Goal: Task Accomplishment & Management: Manage account settings

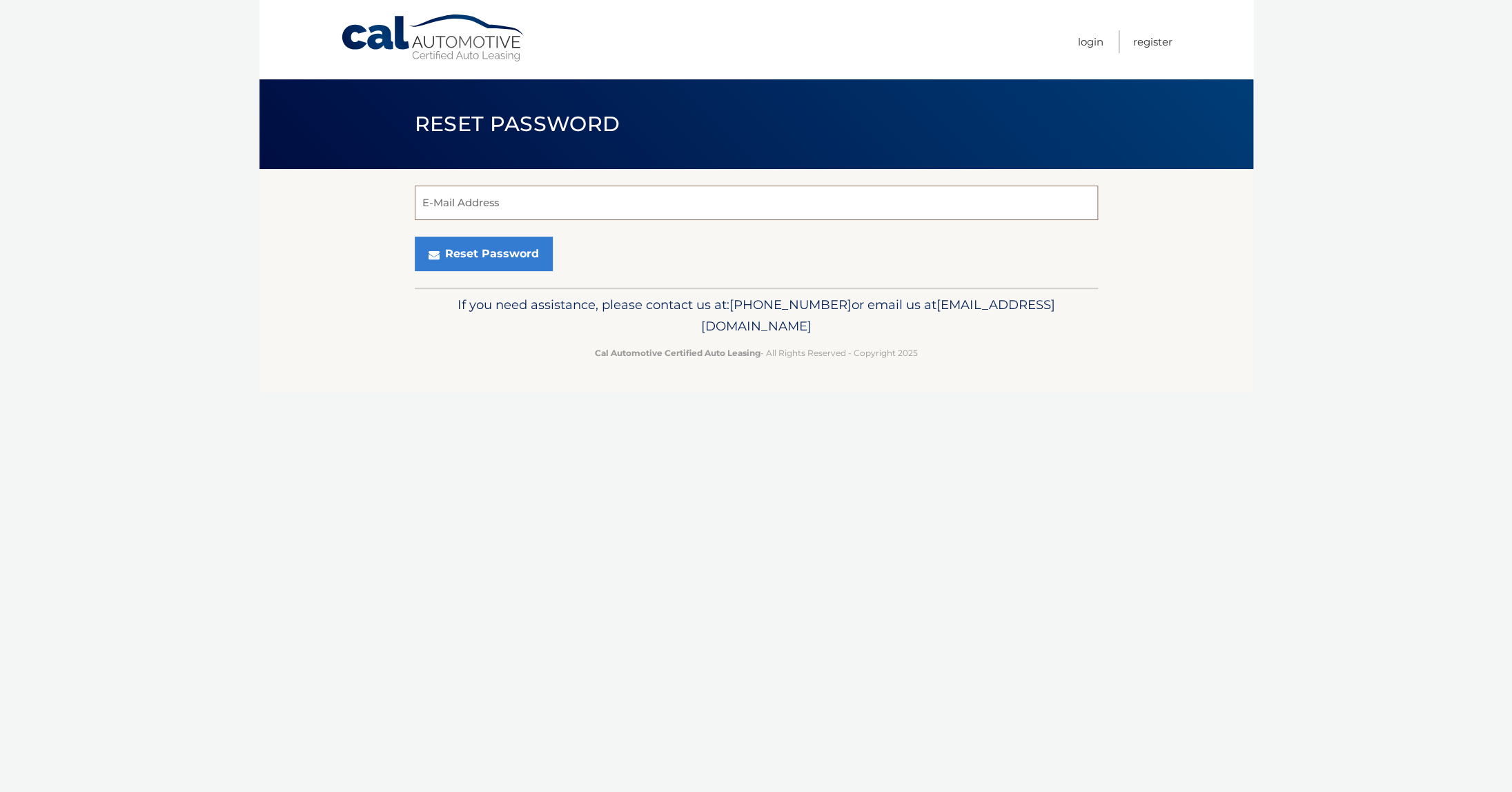
click at [500, 204] on input "E-Mail Address" at bounding box center [756, 203] width 684 height 34
paste input "[EMAIL_ADDRESS][DOMAIN_NAME]"
type input "[EMAIL_ADDRESS][DOMAIN_NAME]"
click at [476, 255] on button "Reset Password" at bounding box center [484, 254] width 138 height 34
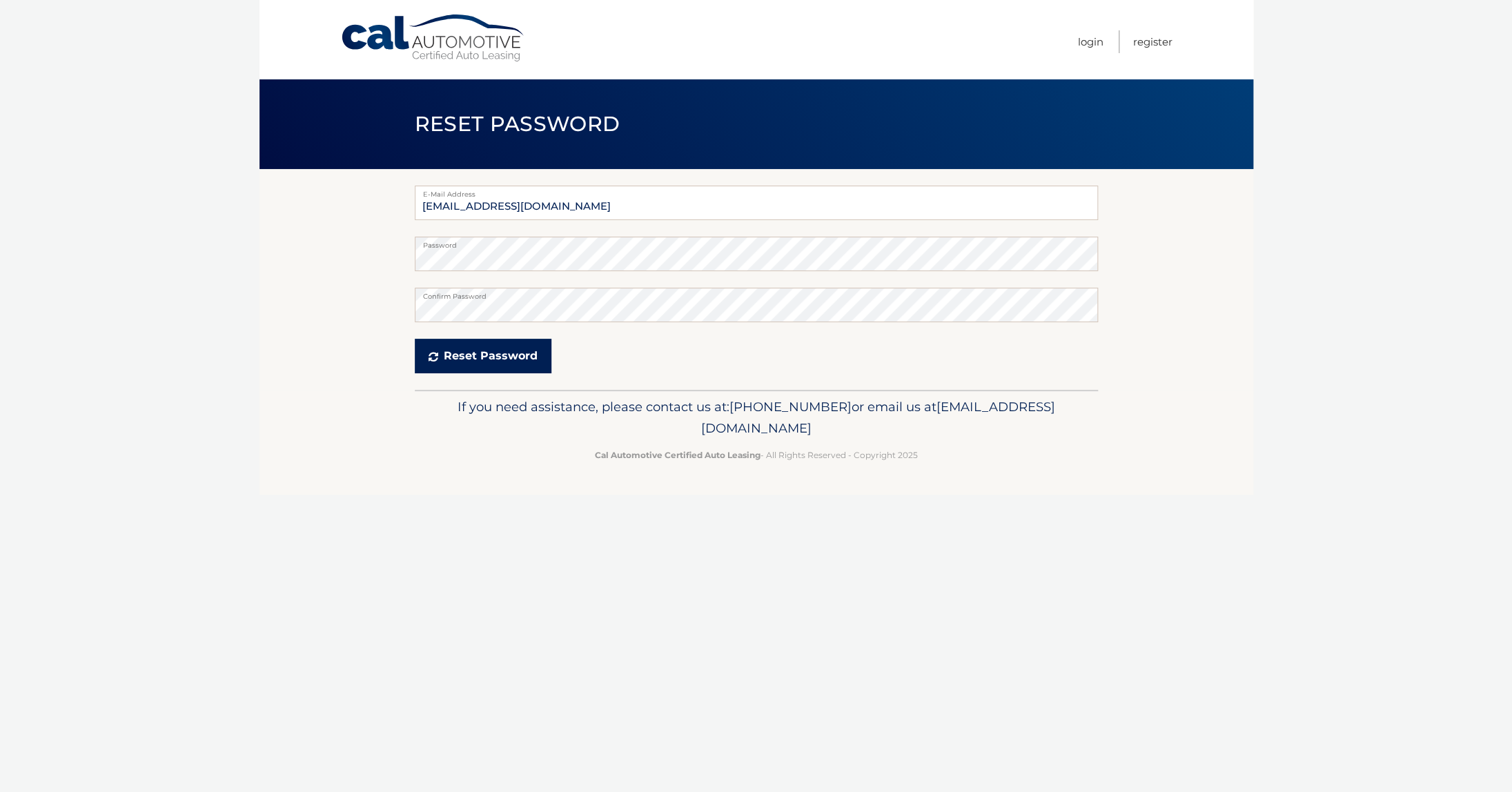
click at [486, 361] on button "Reset Password" at bounding box center [483, 356] width 137 height 34
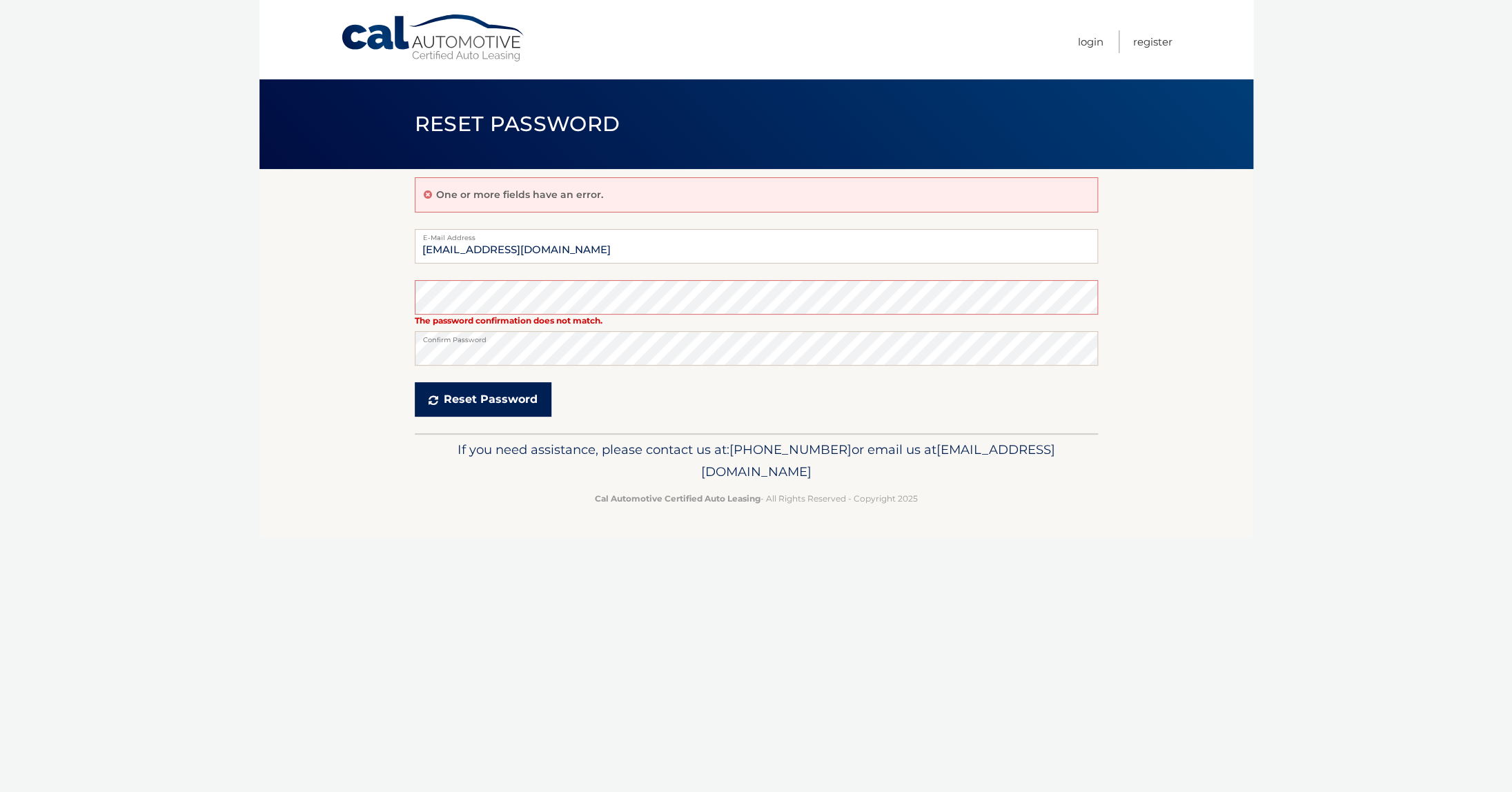
click at [494, 407] on button "Reset Password" at bounding box center [483, 400] width 137 height 34
click at [470, 402] on button "Reset Password" at bounding box center [483, 400] width 137 height 34
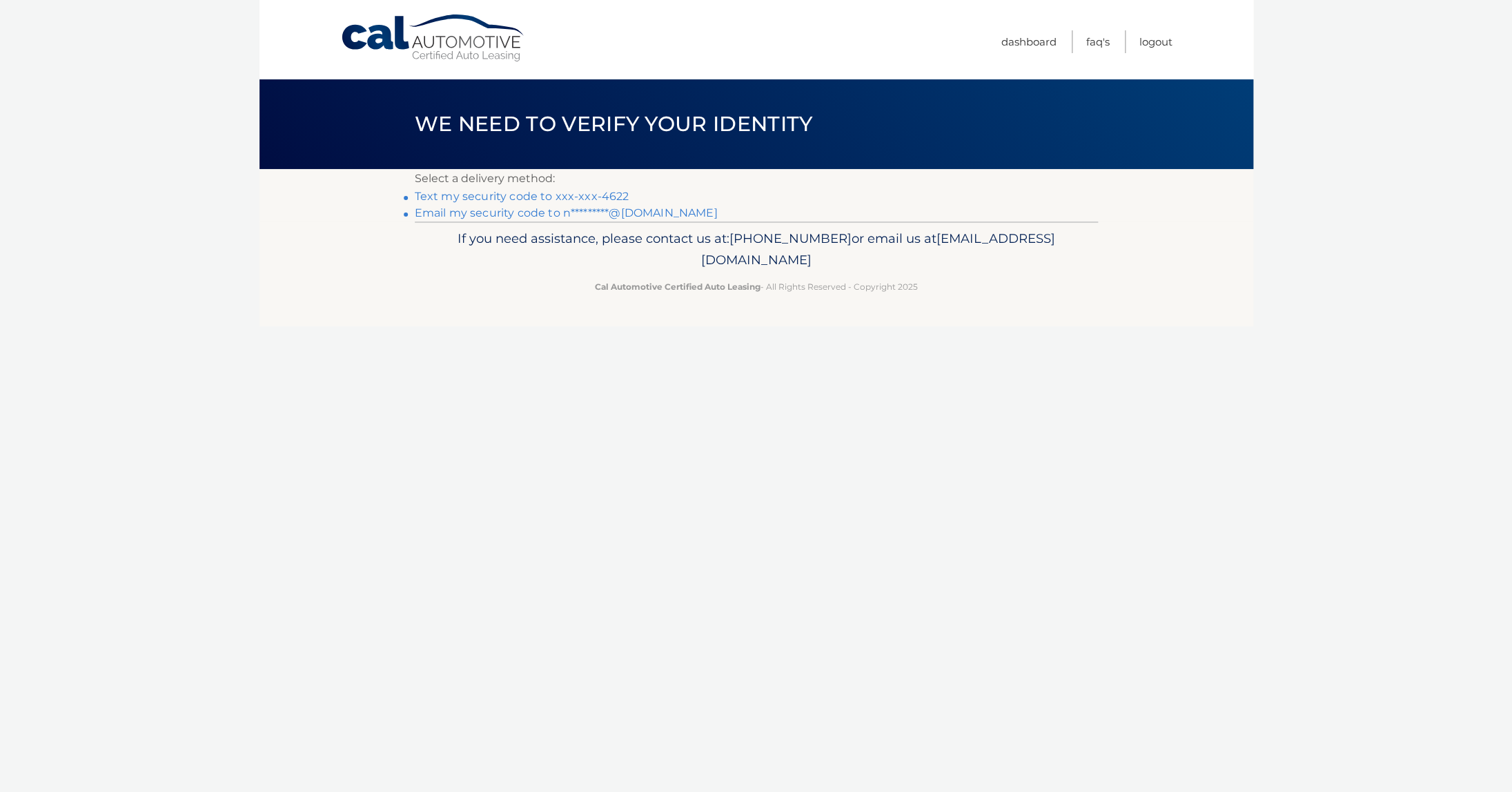
click at [530, 198] on link "Text my security code to xxx-xxx-4622" at bounding box center [522, 196] width 215 height 13
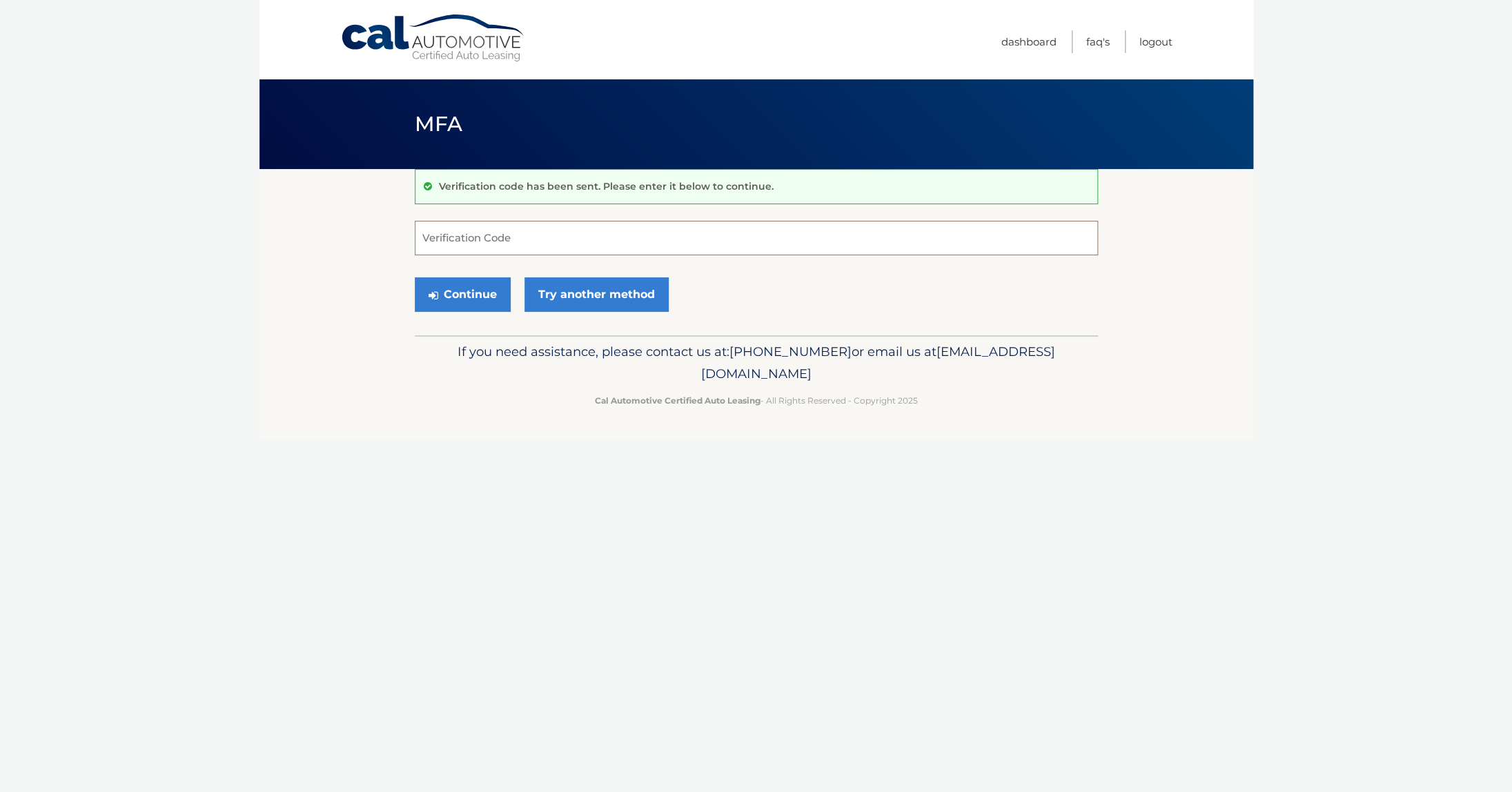
click at [506, 249] on input "Verification Code" at bounding box center [756, 238] width 684 height 34
type input "073382"
drag, startPoint x: 488, startPoint y: 296, endPoint x: 460, endPoint y: 298, distance: 28.1
click at [488, 296] on button "Continue" at bounding box center [463, 295] width 96 height 34
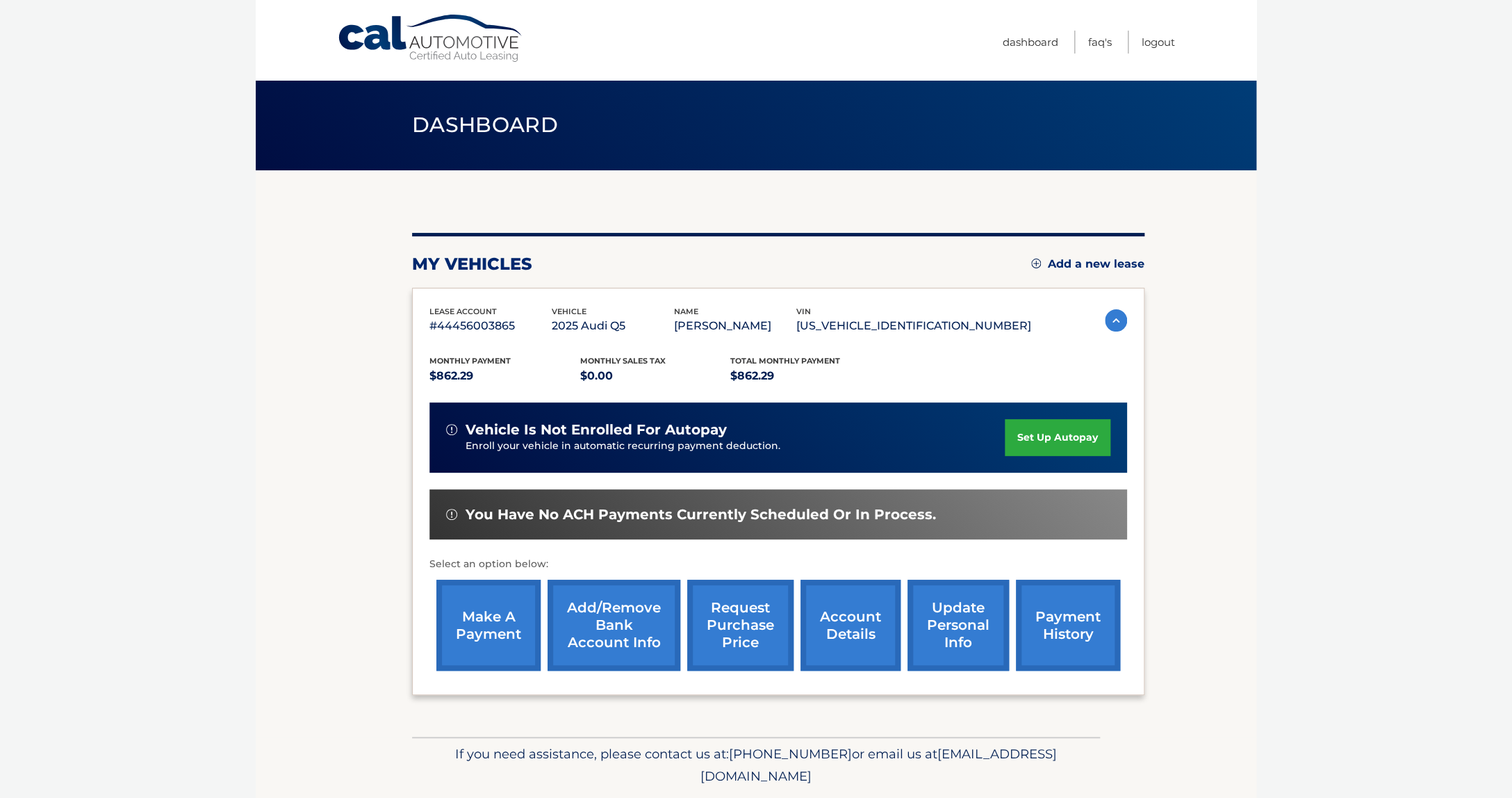
scroll to position [79, 0]
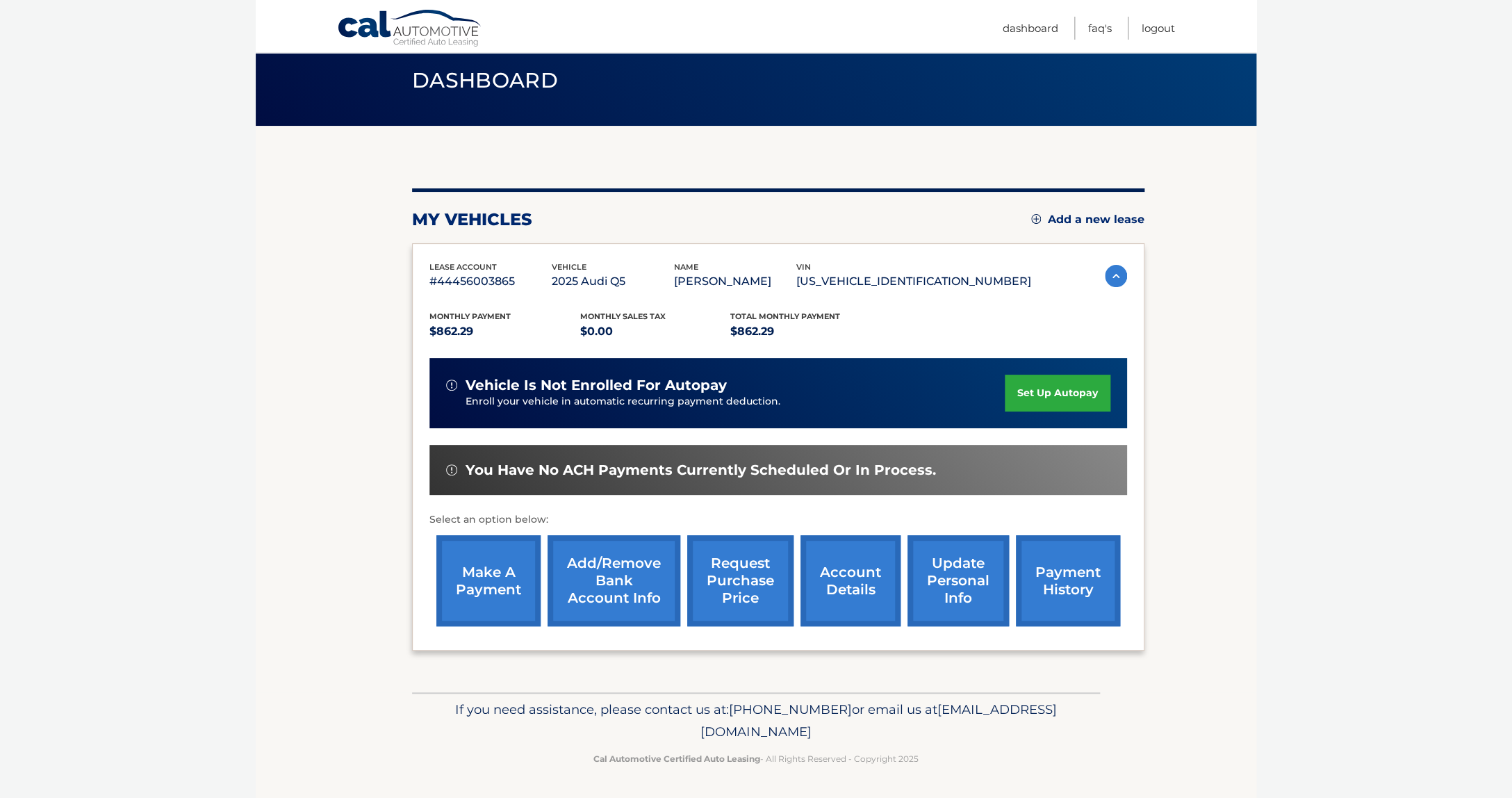
click at [1007, 375] on link "set up autopay" at bounding box center [1057, 393] width 106 height 37
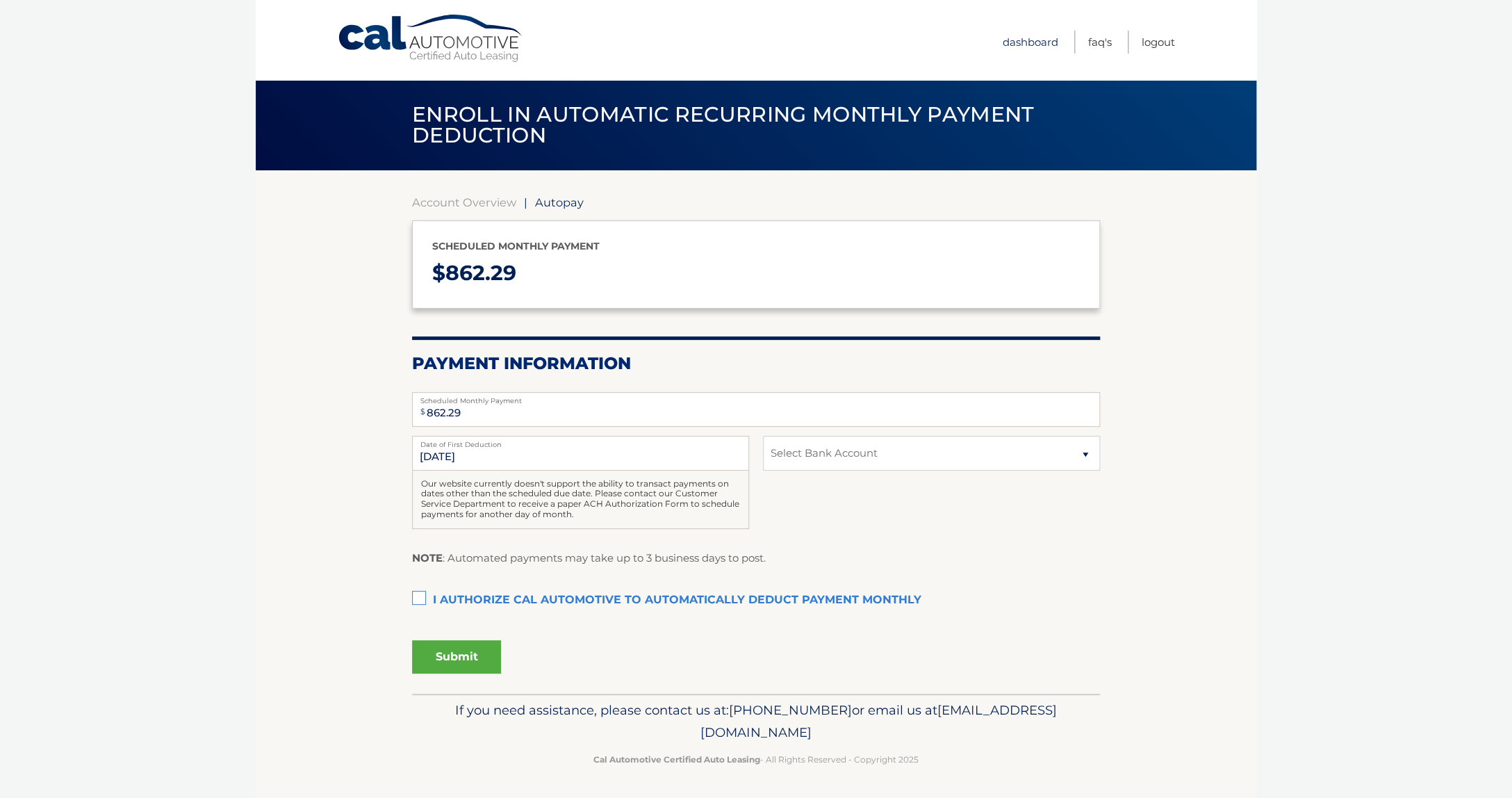
click at [1034, 43] on link "Dashboard" at bounding box center [1030, 42] width 55 height 23
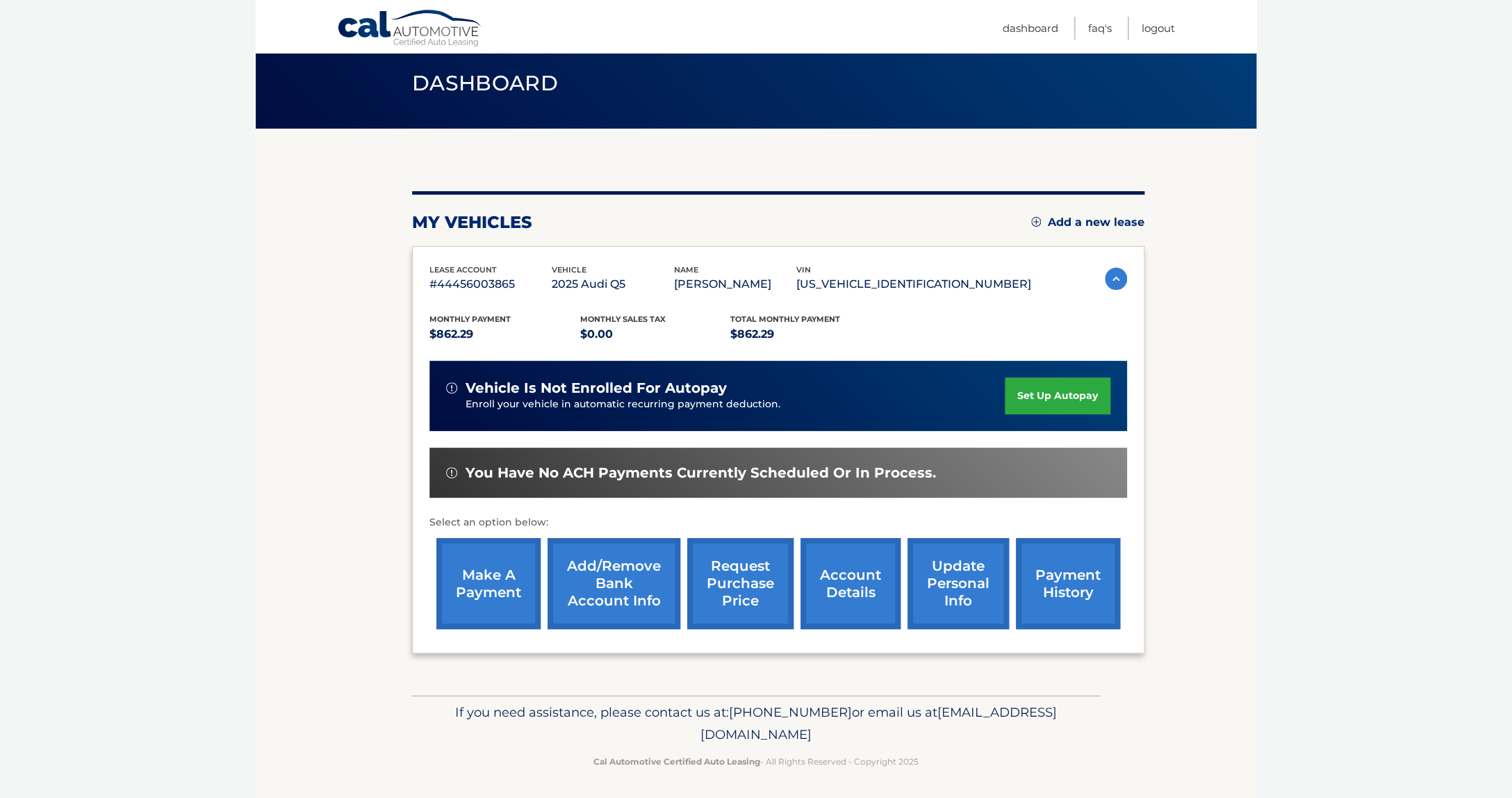
scroll to position [79, 0]
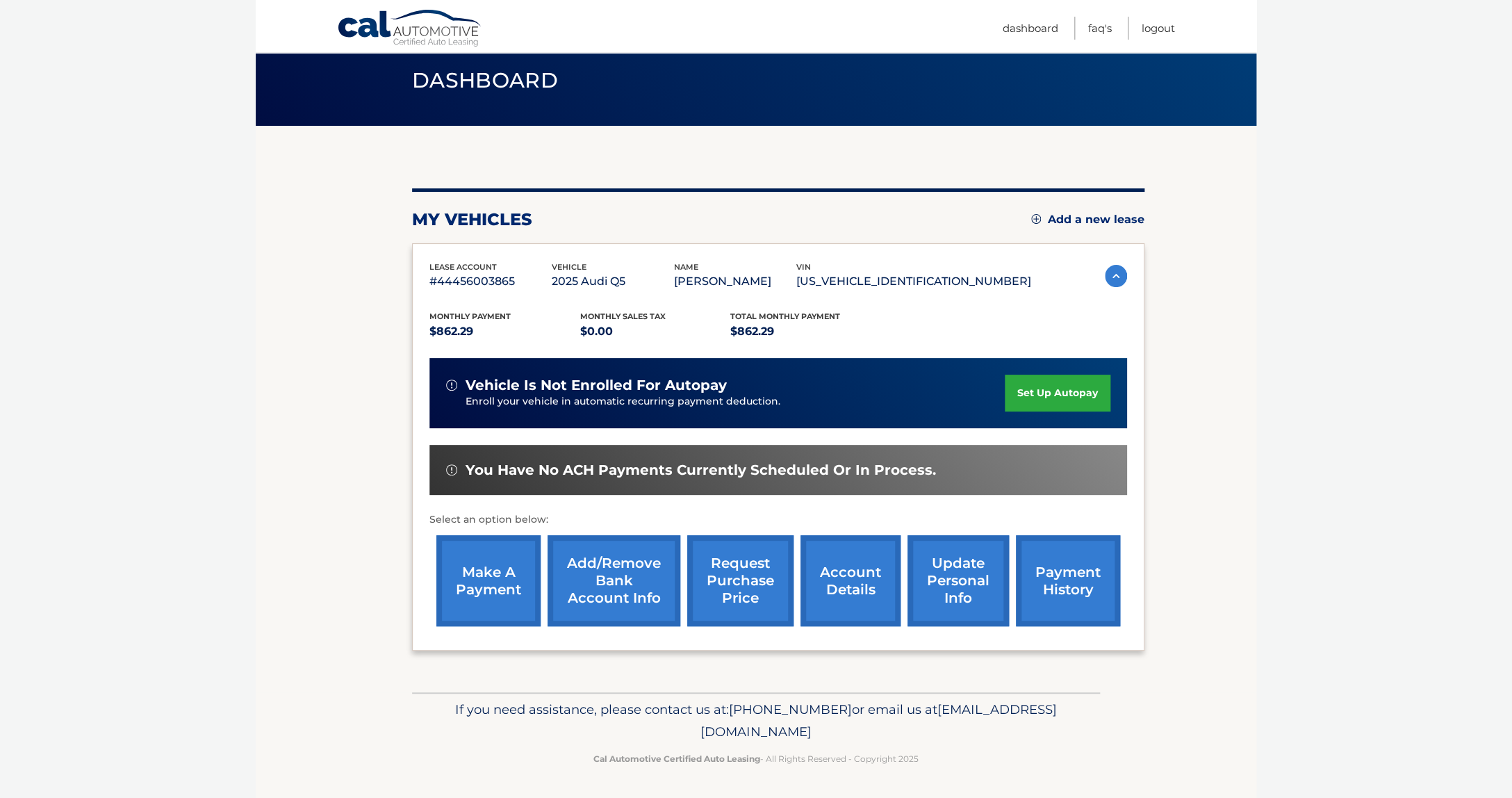
click at [581, 552] on link "Add/Remove bank account info" at bounding box center [613, 581] width 133 height 91
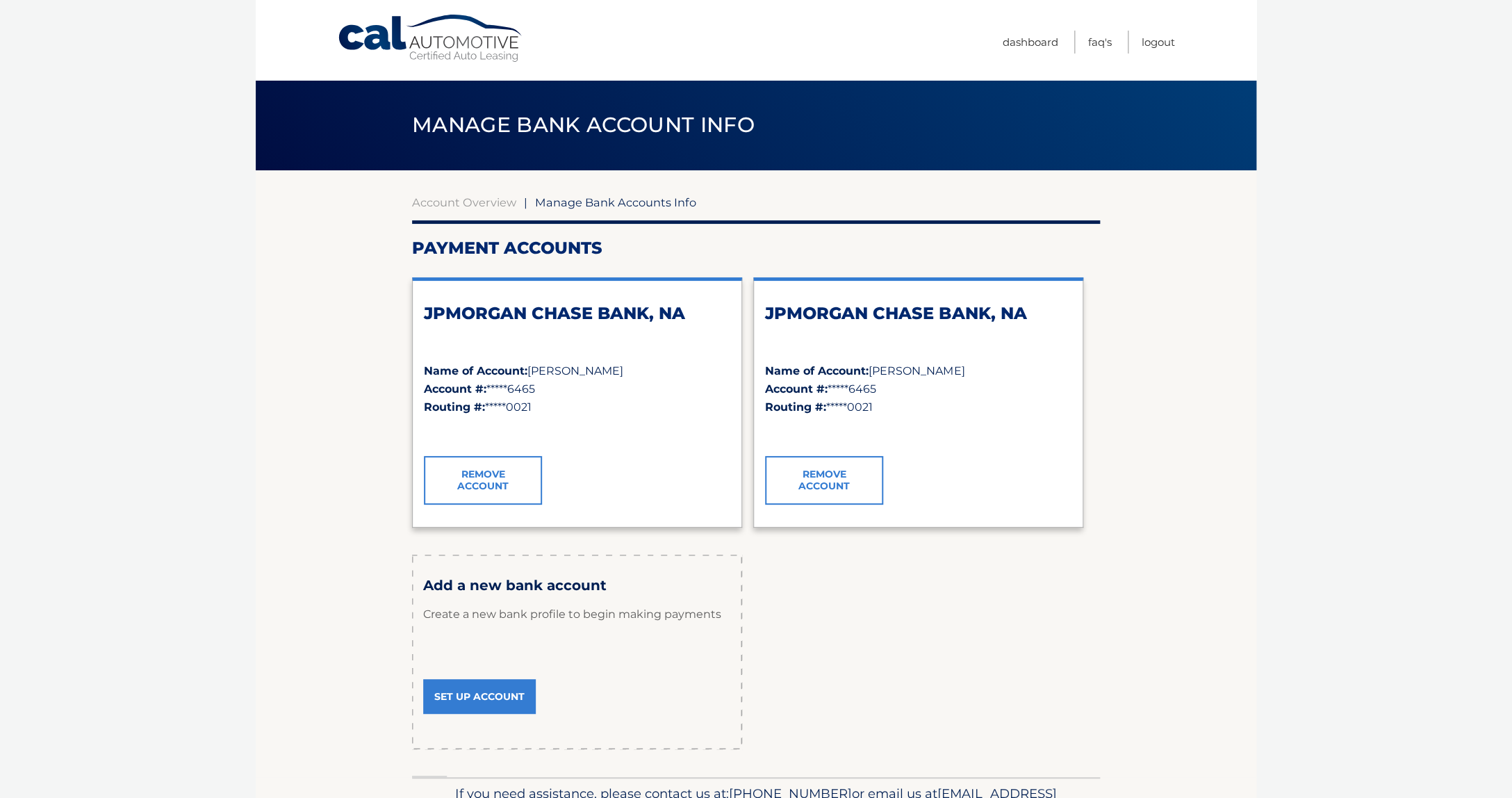
click at [495, 488] on link "Remove Account" at bounding box center [483, 480] width 118 height 49
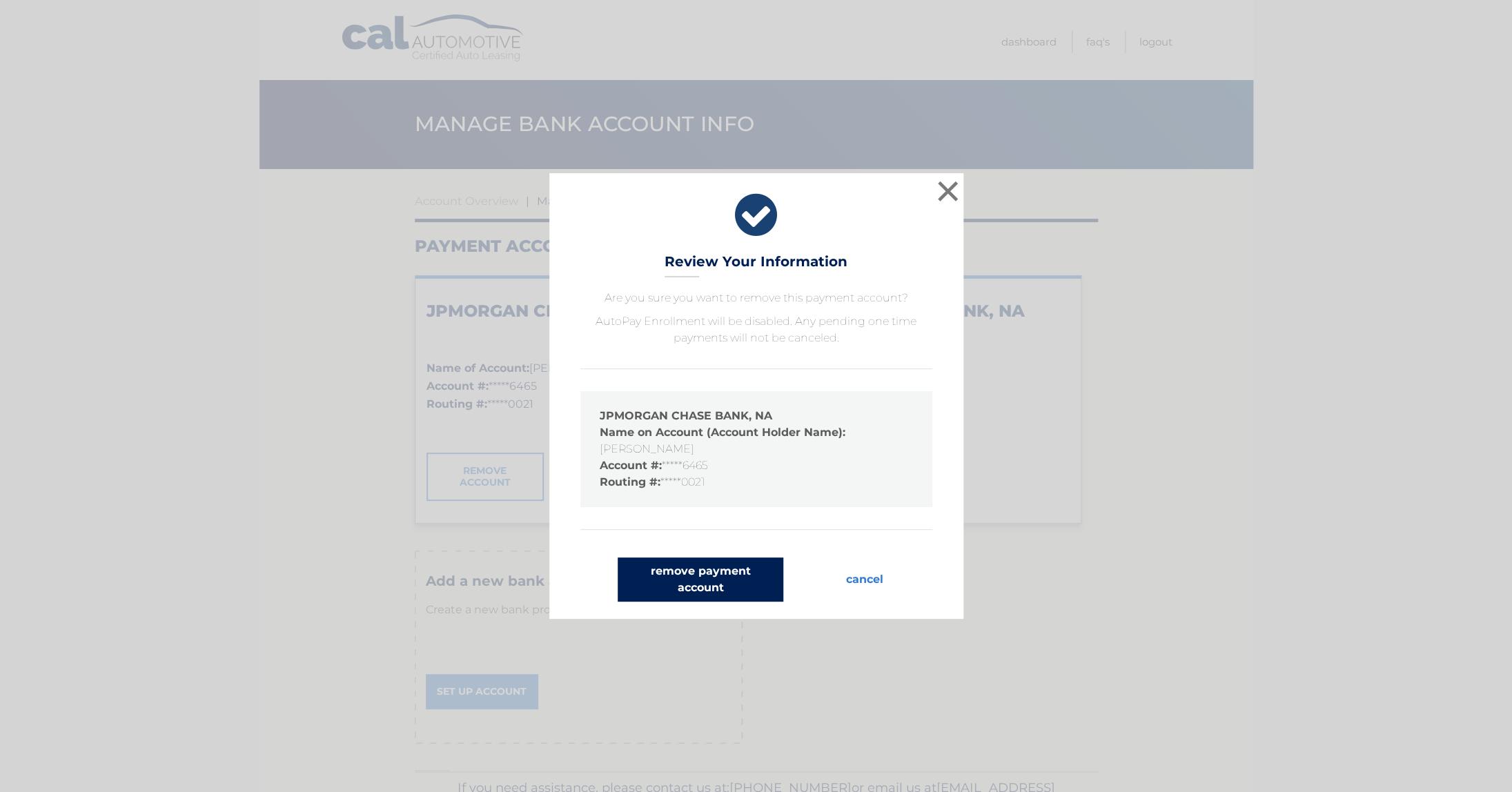
click at [720, 583] on button "remove payment account" at bounding box center [701, 579] width 165 height 44
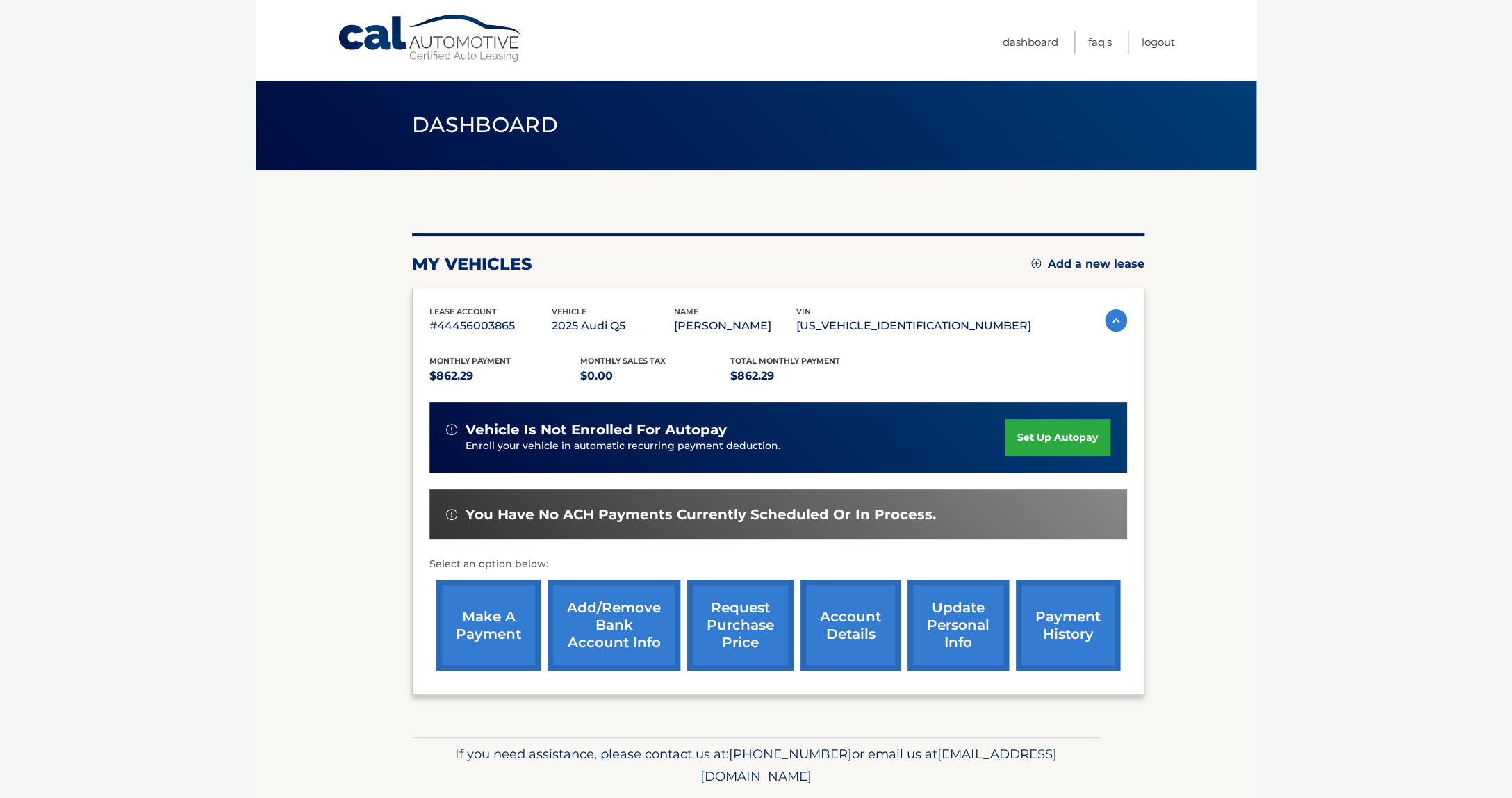
click at [605, 656] on link "Add/Remove bank account info" at bounding box center [613, 625] width 133 height 91
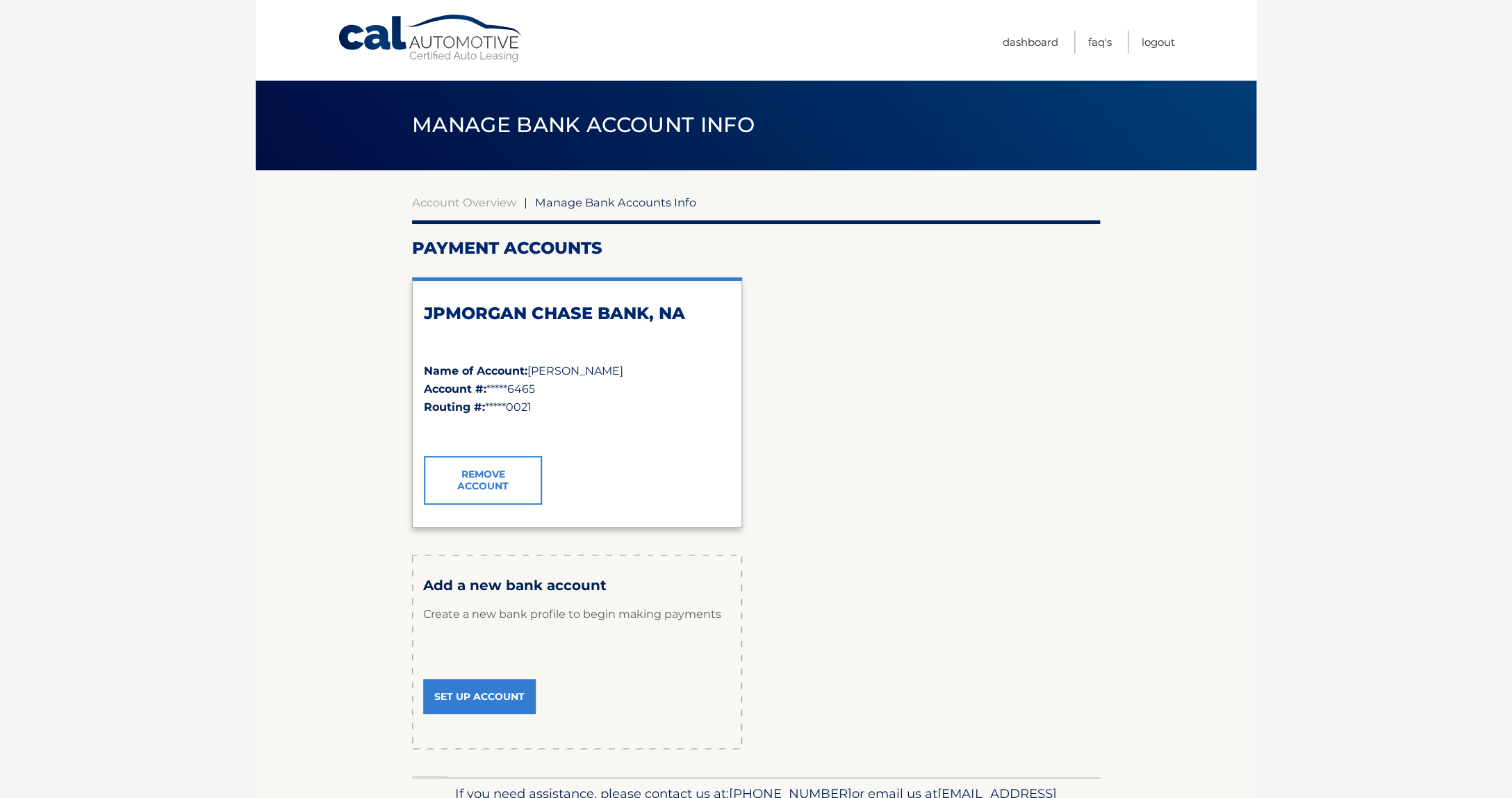
click at [497, 483] on link "Remove Account" at bounding box center [483, 480] width 118 height 49
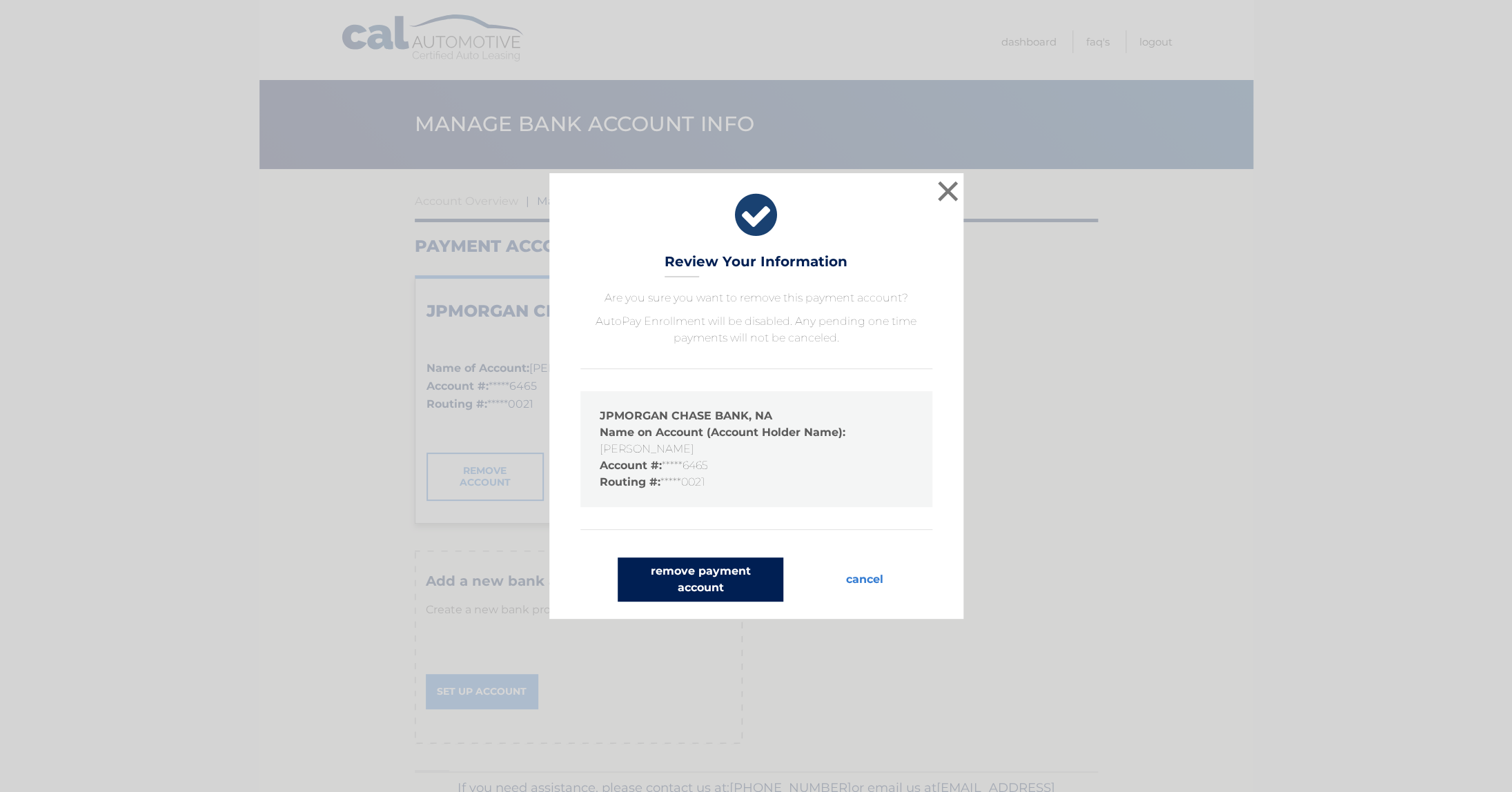
drag, startPoint x: 712, startPoint y: 574, endPoint x: 657, endPoint y: 541, distance: 64.1
click at [712, 575] on button "remove payment account" at bounding box center [701, 579] width 165 height 44
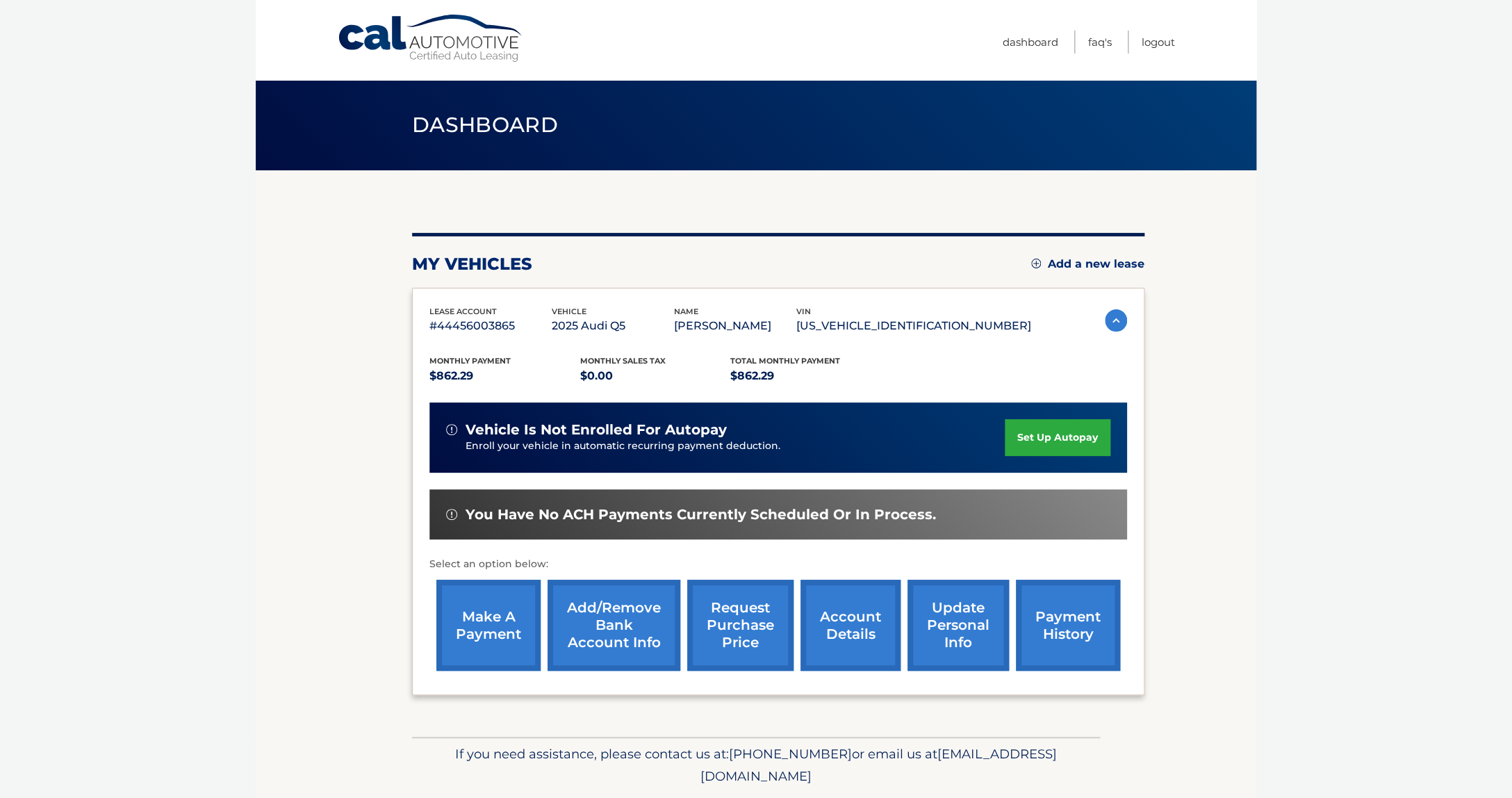
click at [583, 632] on link "Add/Remove bank account info" at bounding box center [613, 625] width 133 height 91
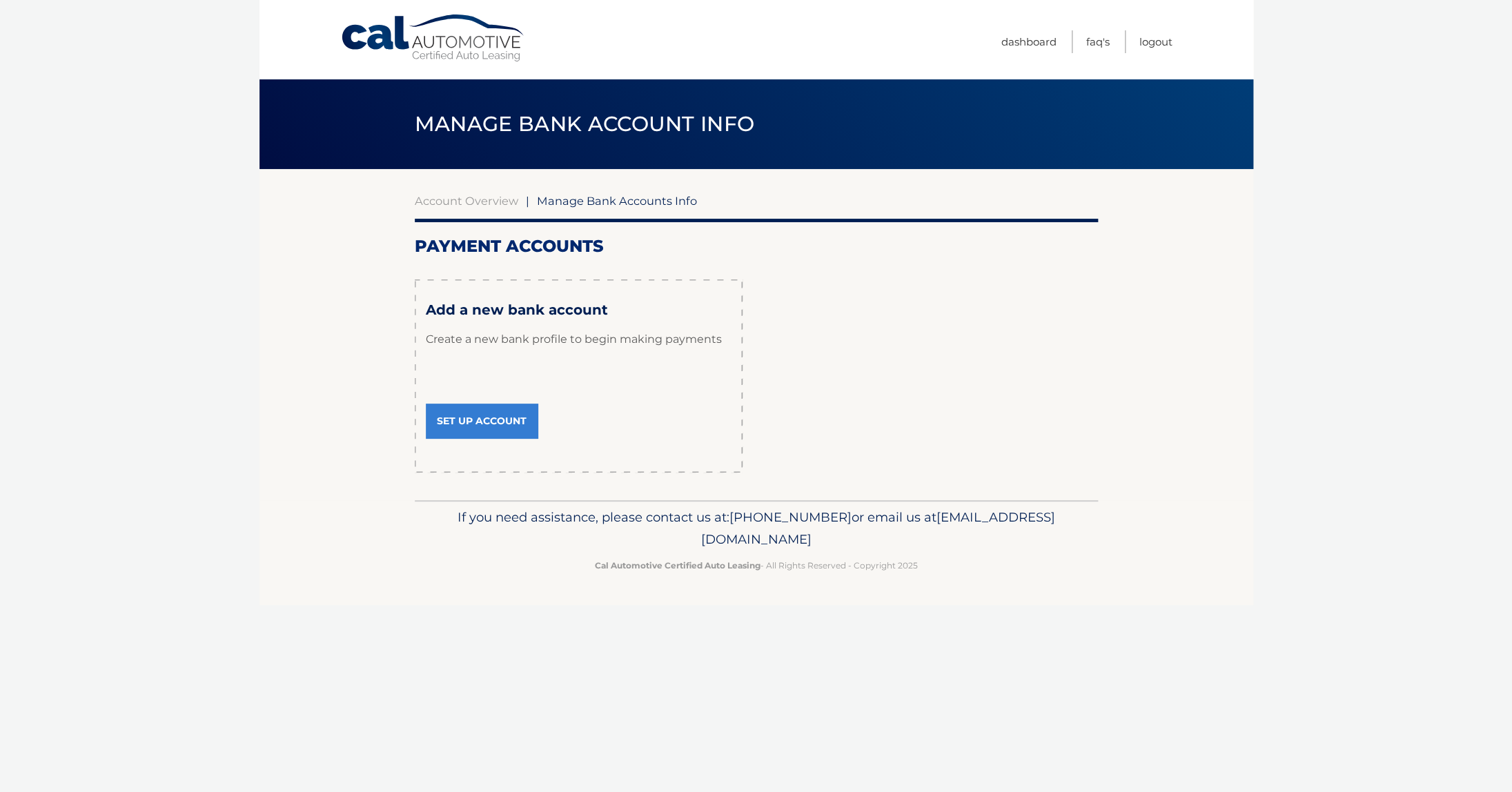
click at [473, 427] on link "Set Up Account" at bounding box center [482, 420] width 111 height 34
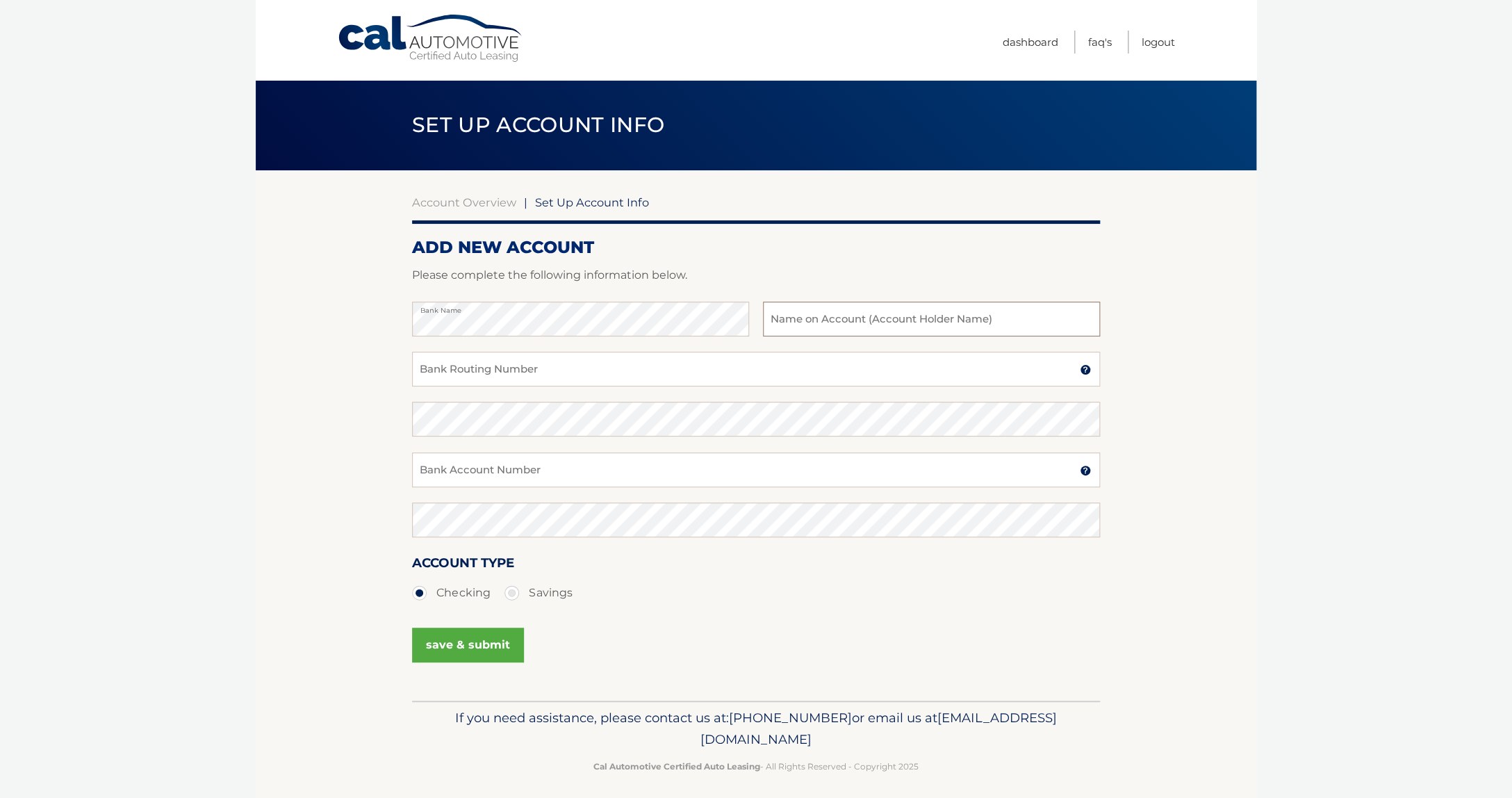
click at [873, 320] on input "text" at bounding box center [931, 318] width 337 height 34
type input "christopher pepe"
click at [693, 374] on input "Bank Routing Number" at bounding box center [756, 369] width 688 height 34
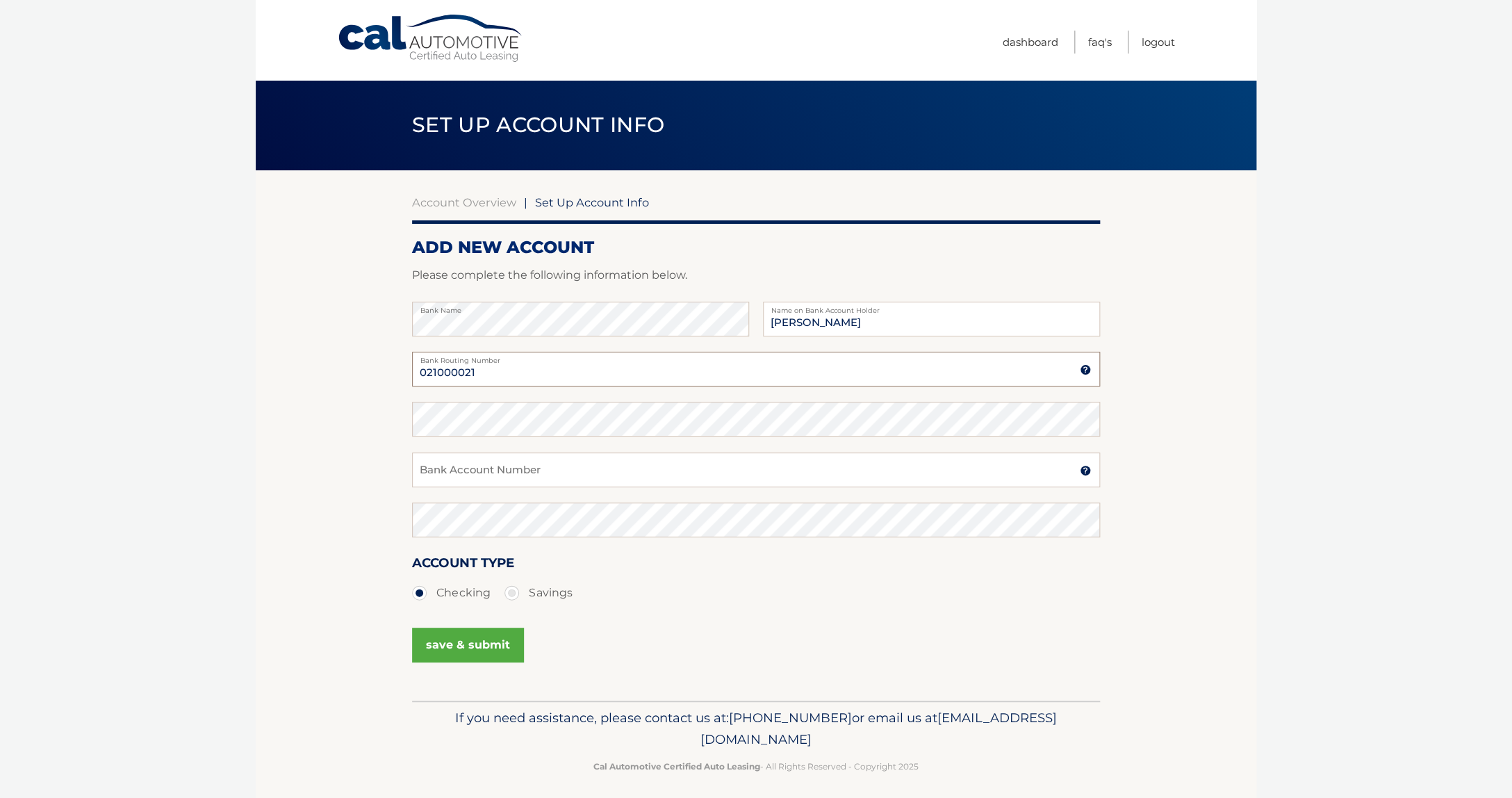
type input "021000021"
click at [538, 477] on input "Bank Account Number" at bounding box center [756, 470] width 688 height 34
click at [540, 477] on input "Bank Account Number" at bounding box center [756, 470] width 688 height 34
type input "838000916465"
click at [466, 647] on button "save & submit" at bounding box center [468, 645] width 112 height 34
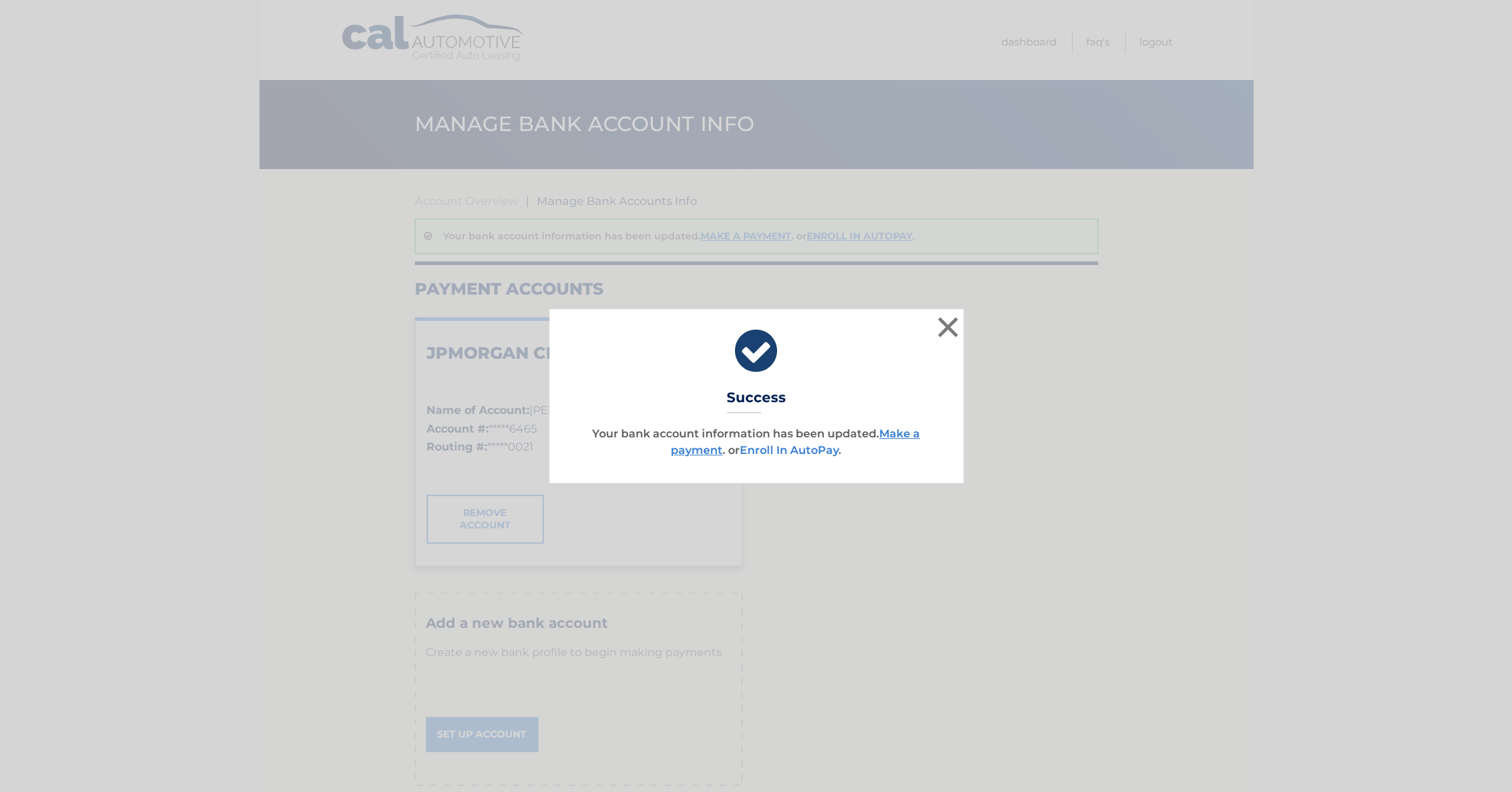
click at [795, 453] on link "Enroll In AutoPay" at bounding box center [790, 450] width 99 height 13
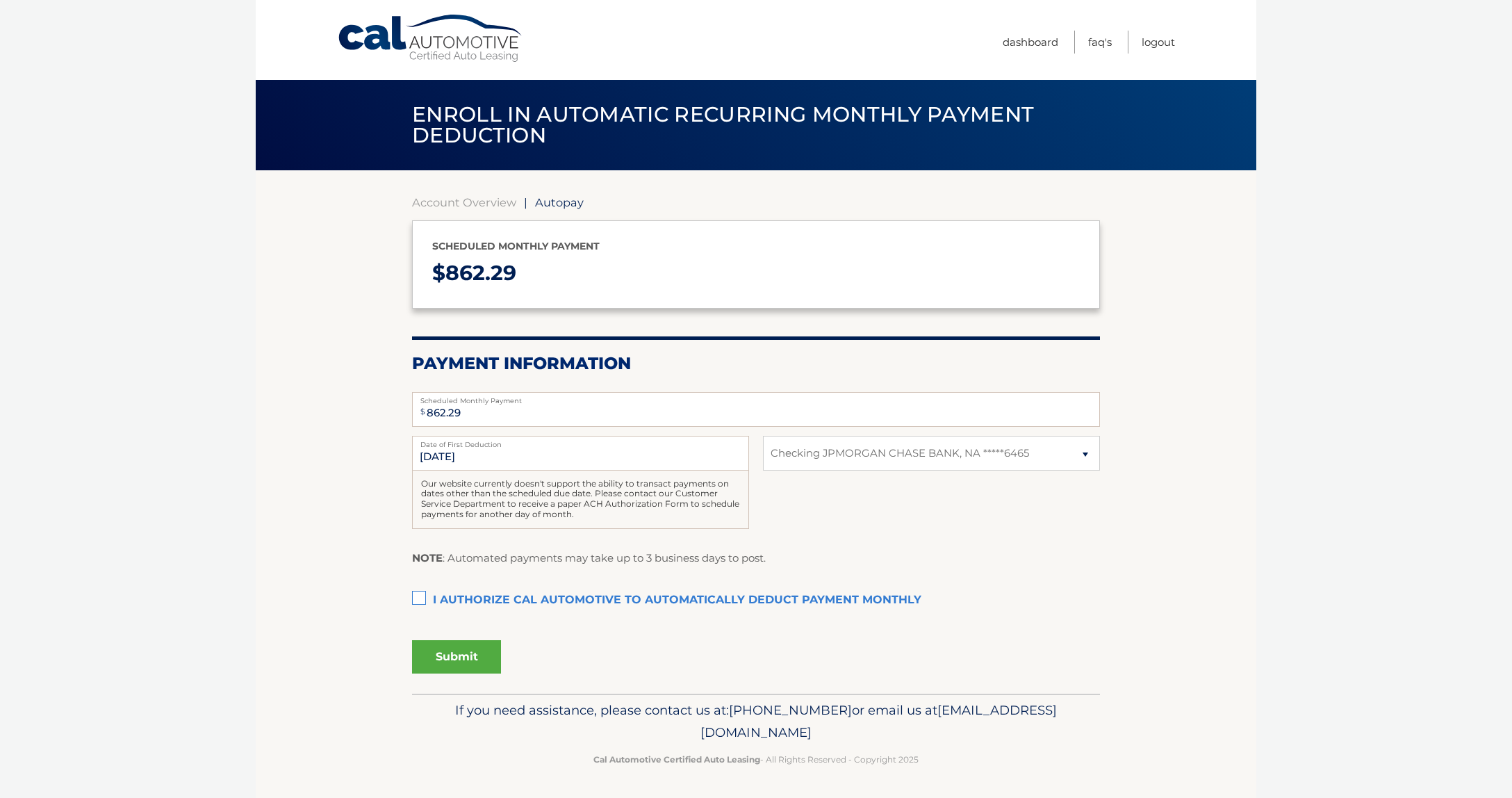
select select "Y2VkYTVmODItNWNiMS00OTA4LWFkZWItZGMwZTdkOWJjZWI1"
click at [419, 593] on label "I authorize cal automotive to automatically deduct payment monthly This checkbo…" at bounding box center [756, 600] width 688 height 28
click at [0, 0] on input "I authorize cal automotive to automatically deduct payment monthly This checkbo…" at bounding box center [0, 0] width 0 height 0
click at [459, 653] on button "Submit" at bounding box center [457, 657] width 89 height 33
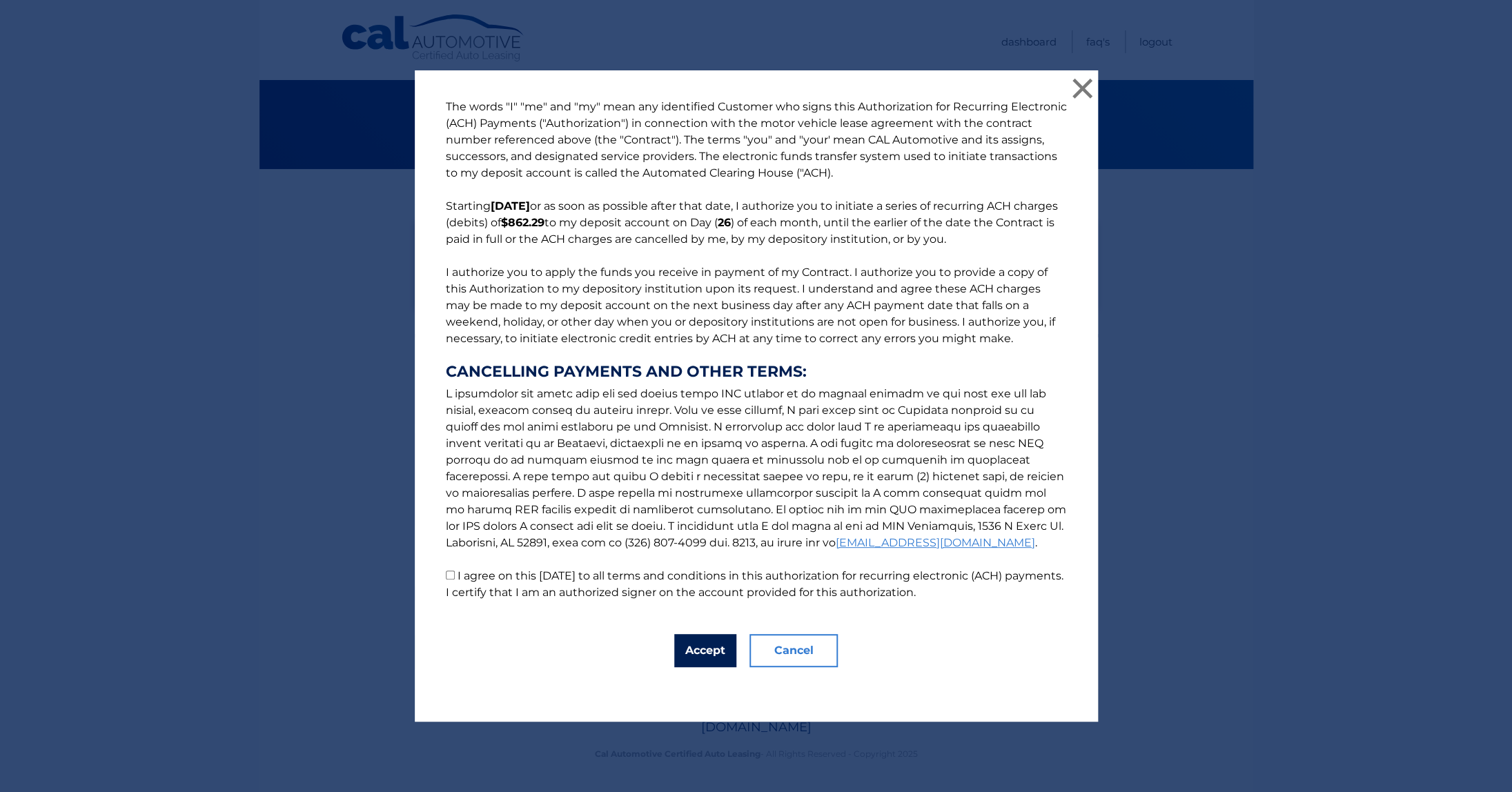
click at [701, 654] on button "Accept" at bounding box center [705, 650] width 62 height 33
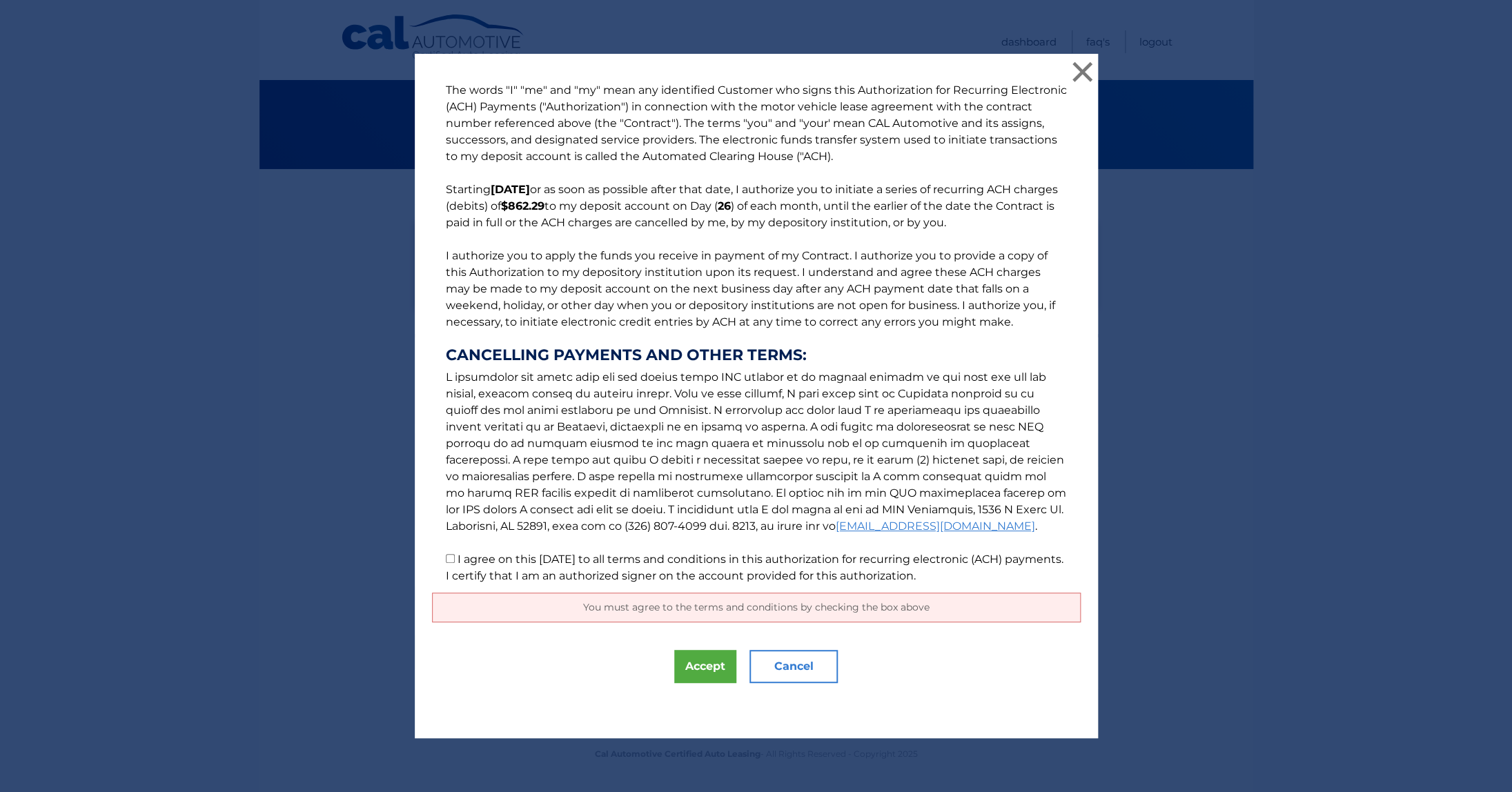
click at [446, 558] on input "I agree on this 10/06/2025 to all terms and conditions in this authorization fo…" at bounding box center [450, 559] width 9 height 9
checkbox input "true"
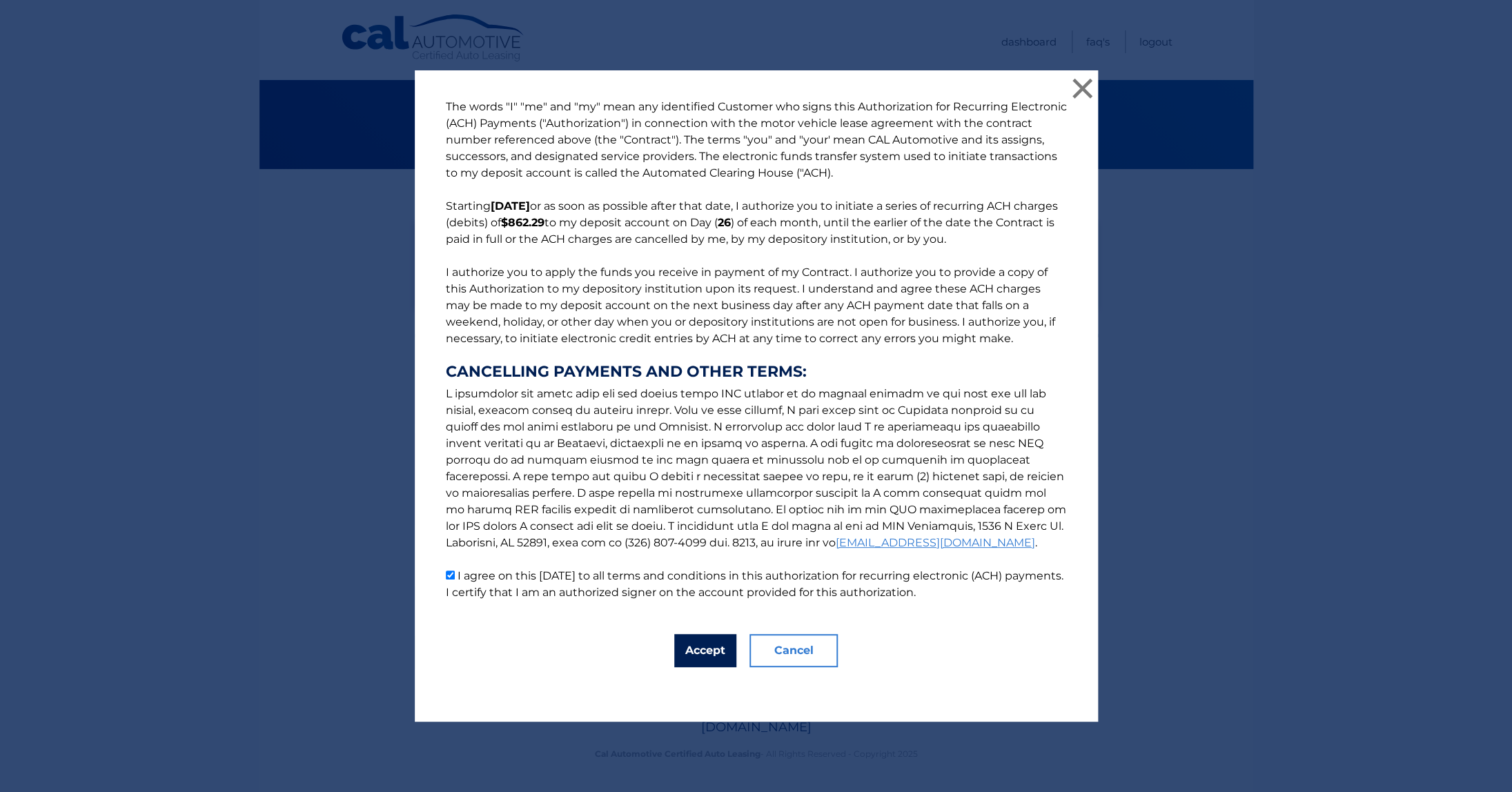
click at [687, 643] on button "Accept" at bounding box center [705, 650] width 62 height 33
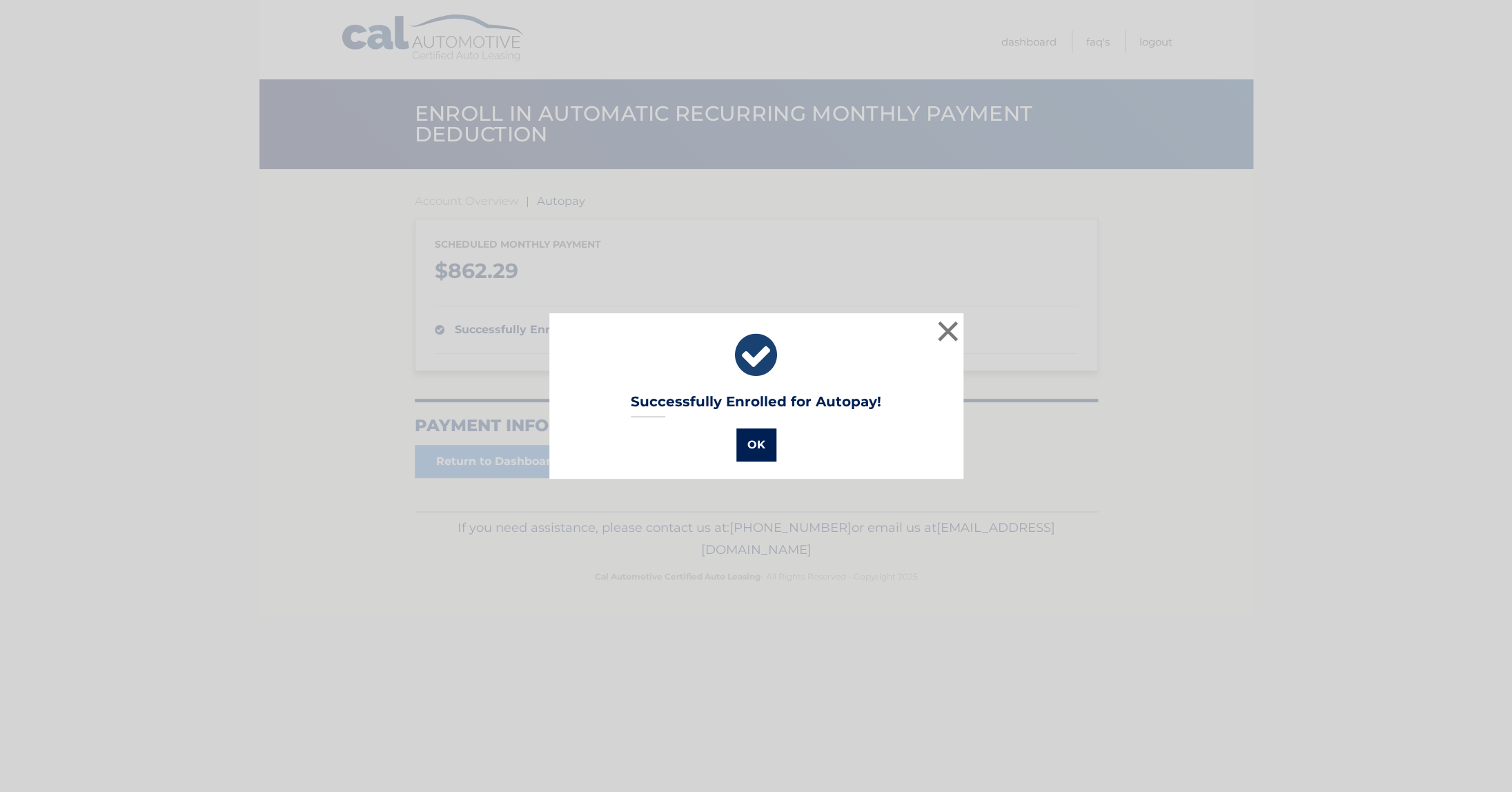
click at [752, 451] on button "OK" at bounding box center [756, 444] width 40 height 33
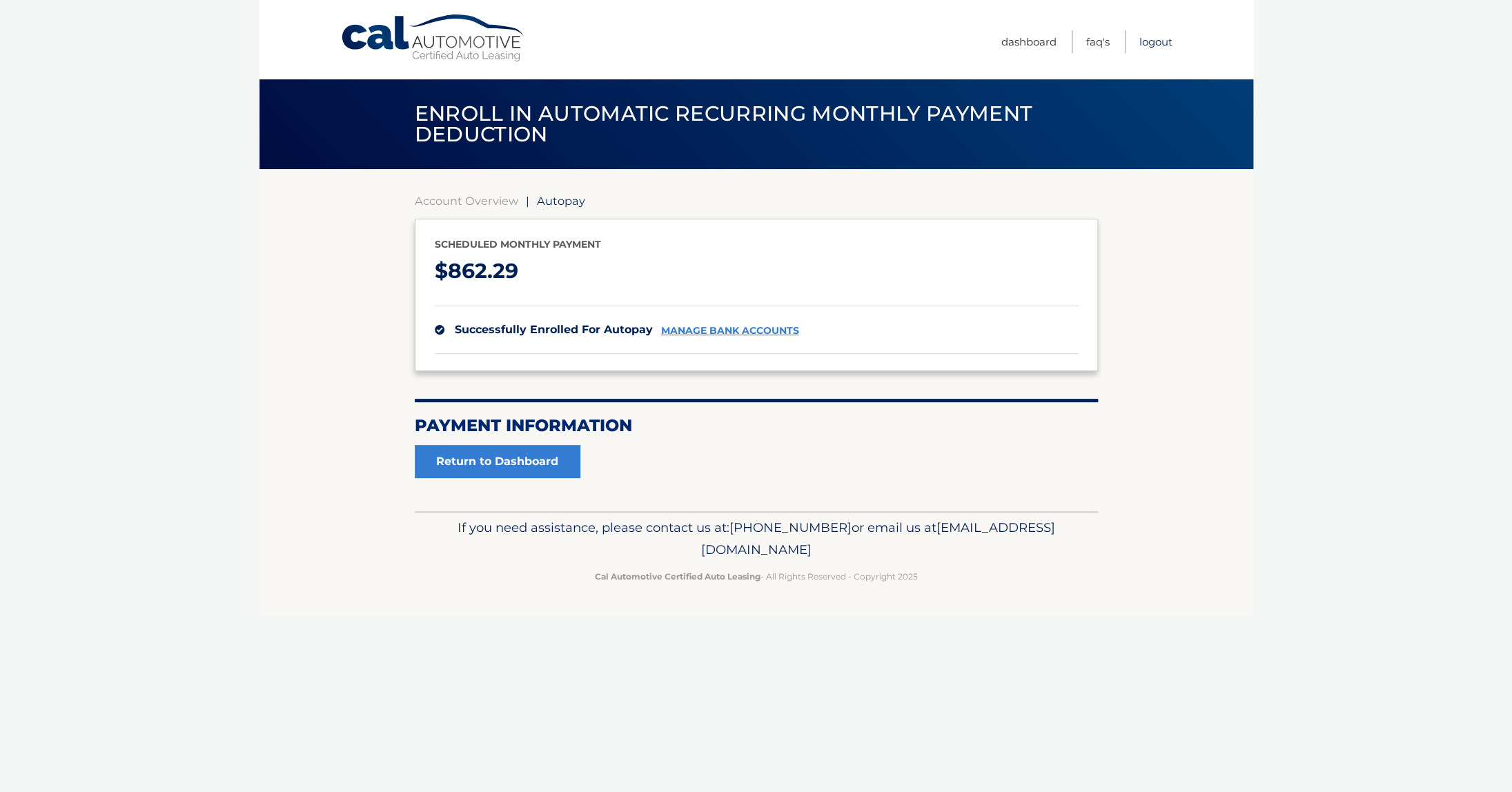
click at [1158, 43] on link "Logout" at bounding box center [1156, 41] width 33 height 22
